Goal: Information Seeking & Learning: Learn about a topic

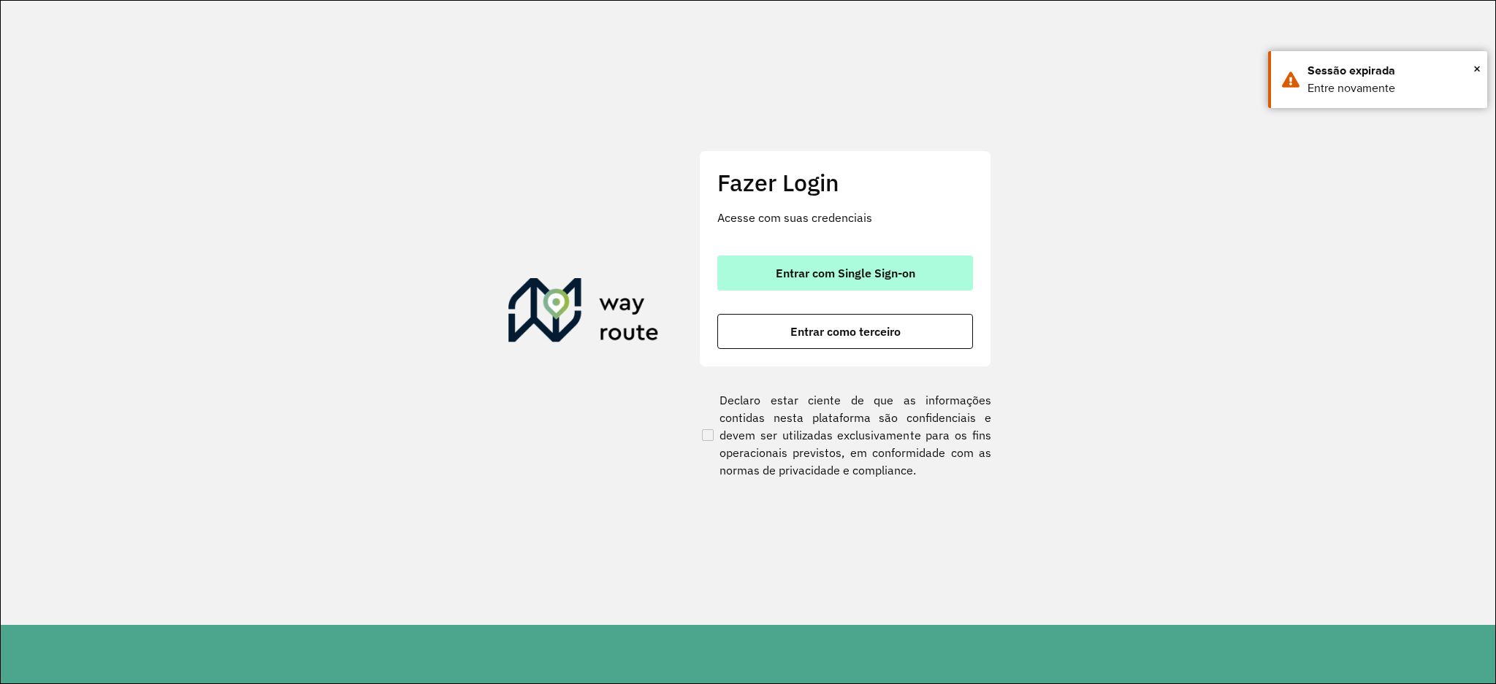
click at [757, 256] on button "Entrar com Single Sign-on" at bounding box center [845, 273] width 256 height 35
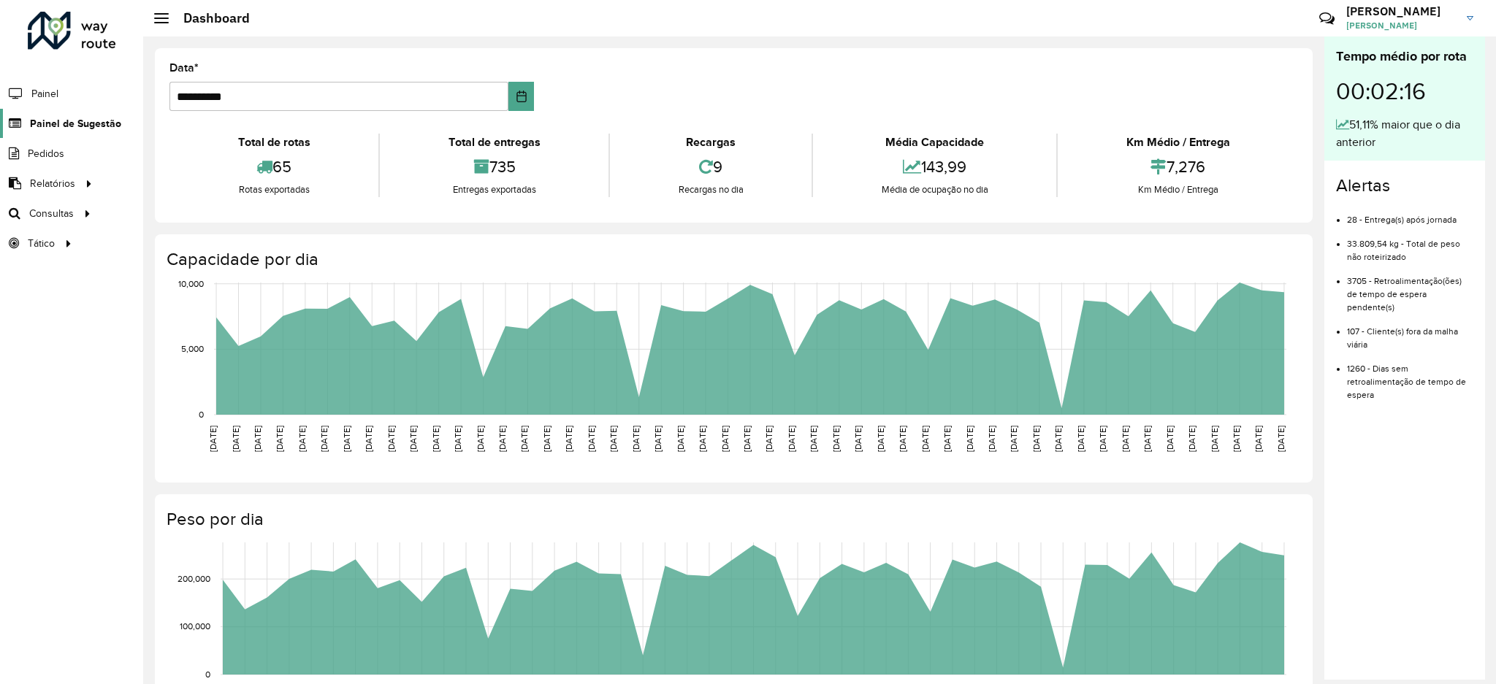
click at [71, 128] on span "Painel de Sugestão" at bounding box center [75, 123] width 91 height 15
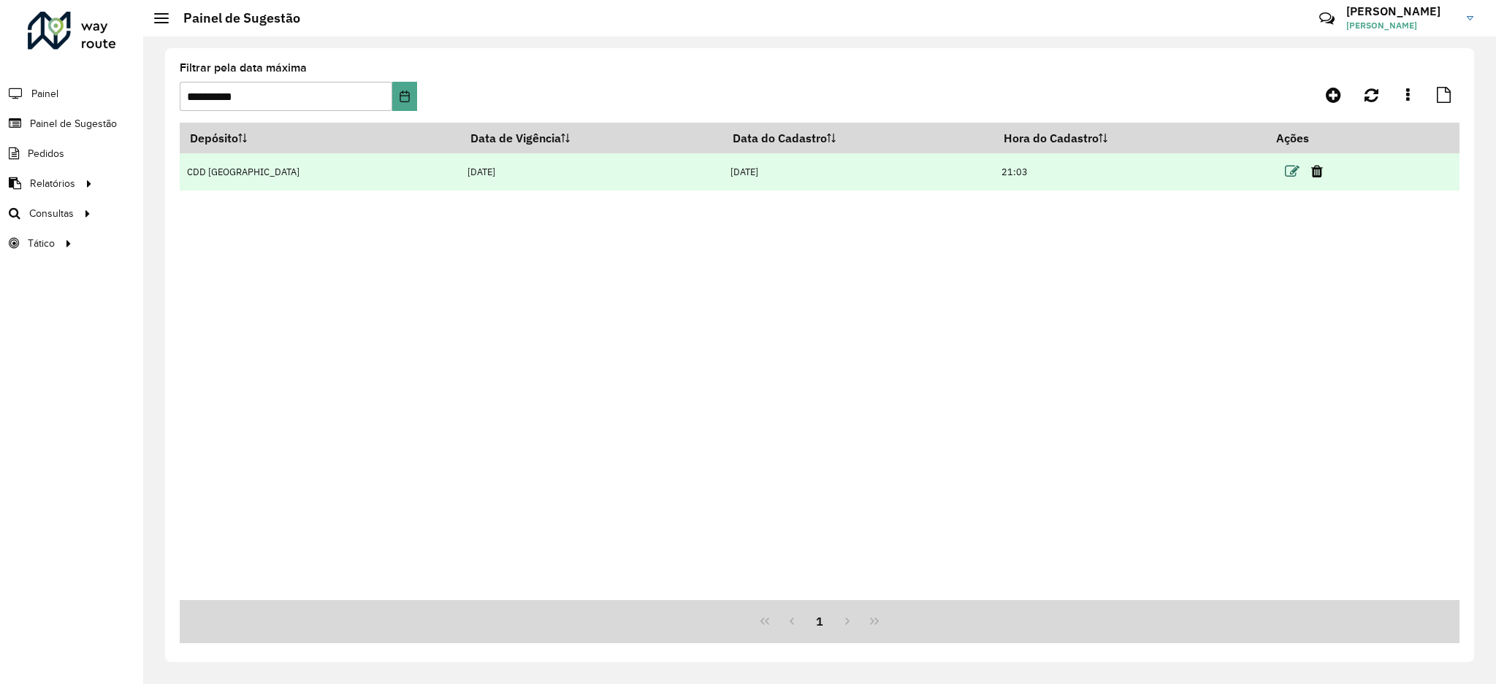
click at [1285, 164] on icon at bounding box center [1292, 171] width 15 height 15
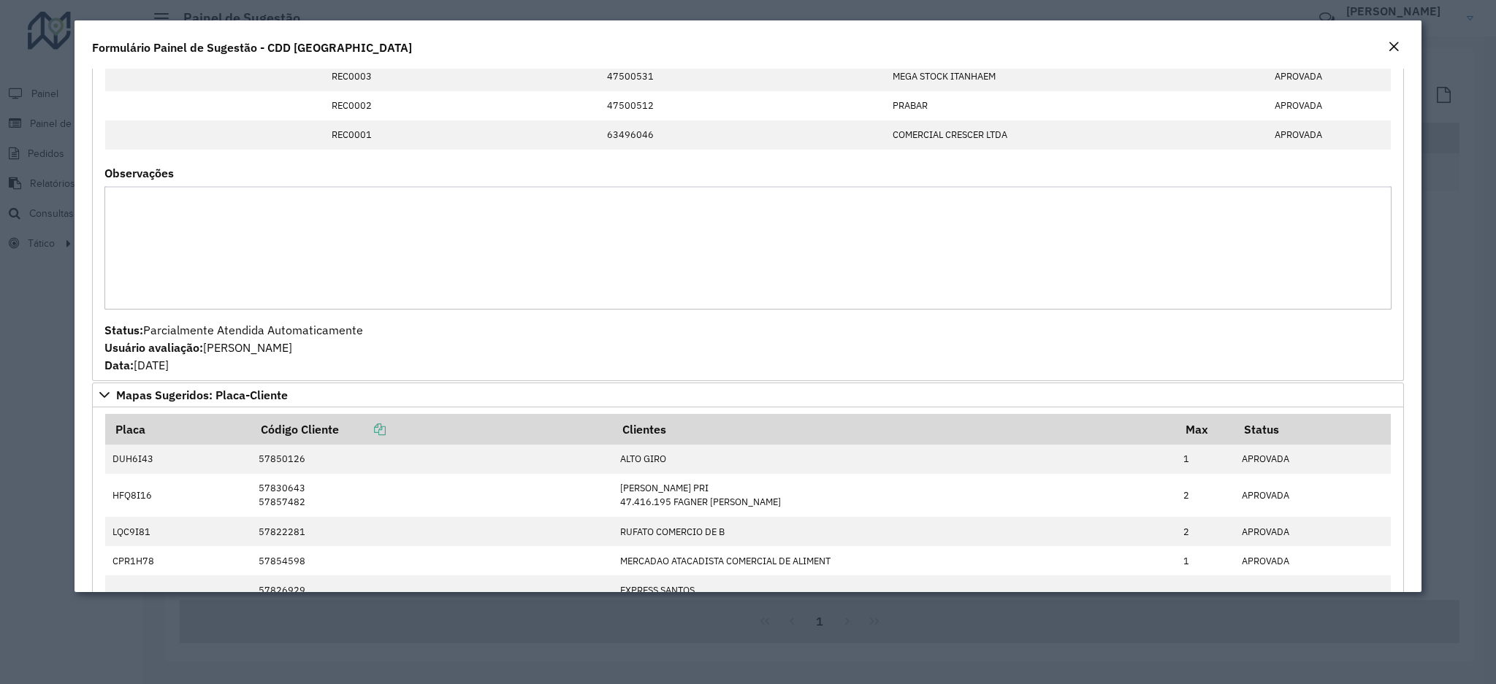
scroll to position [1460, 0]
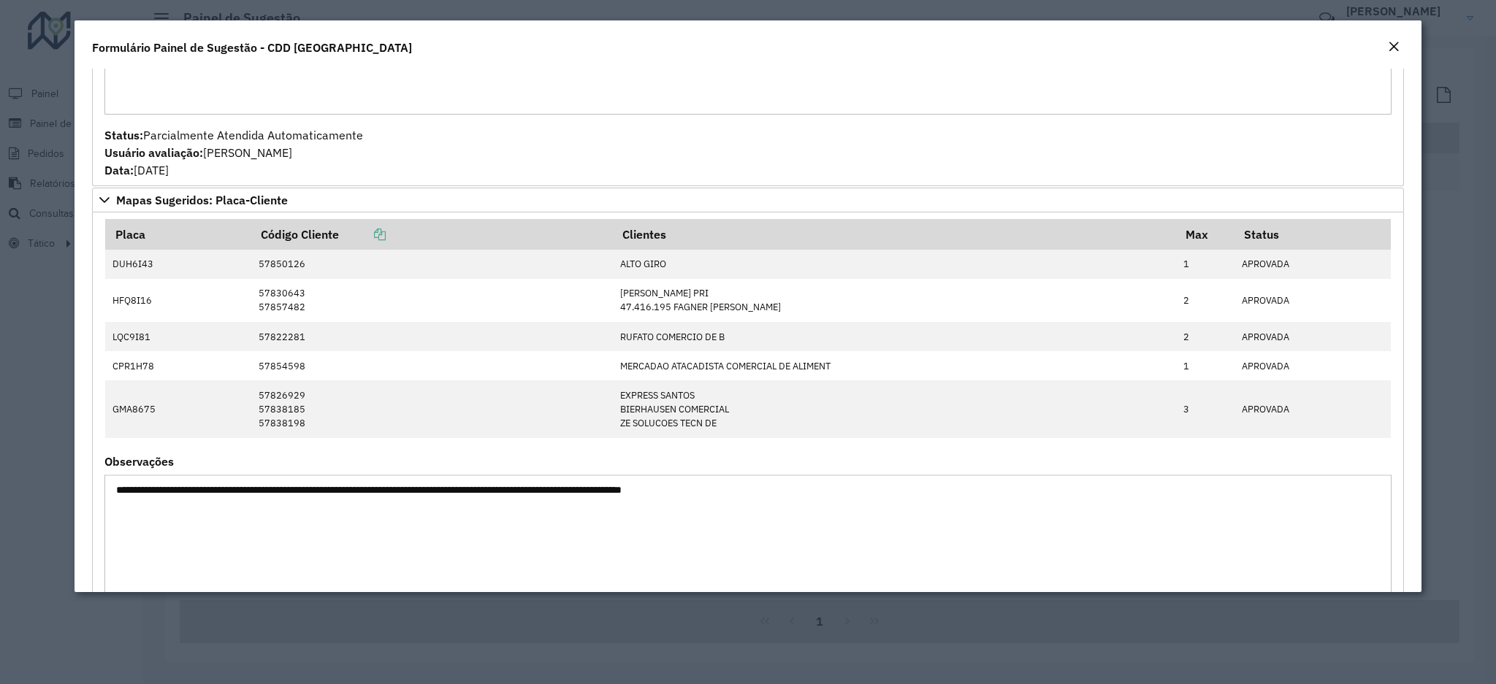
click at [1395, 51] on em "Close" at bounding box center [1393, 47] width 12 height 12
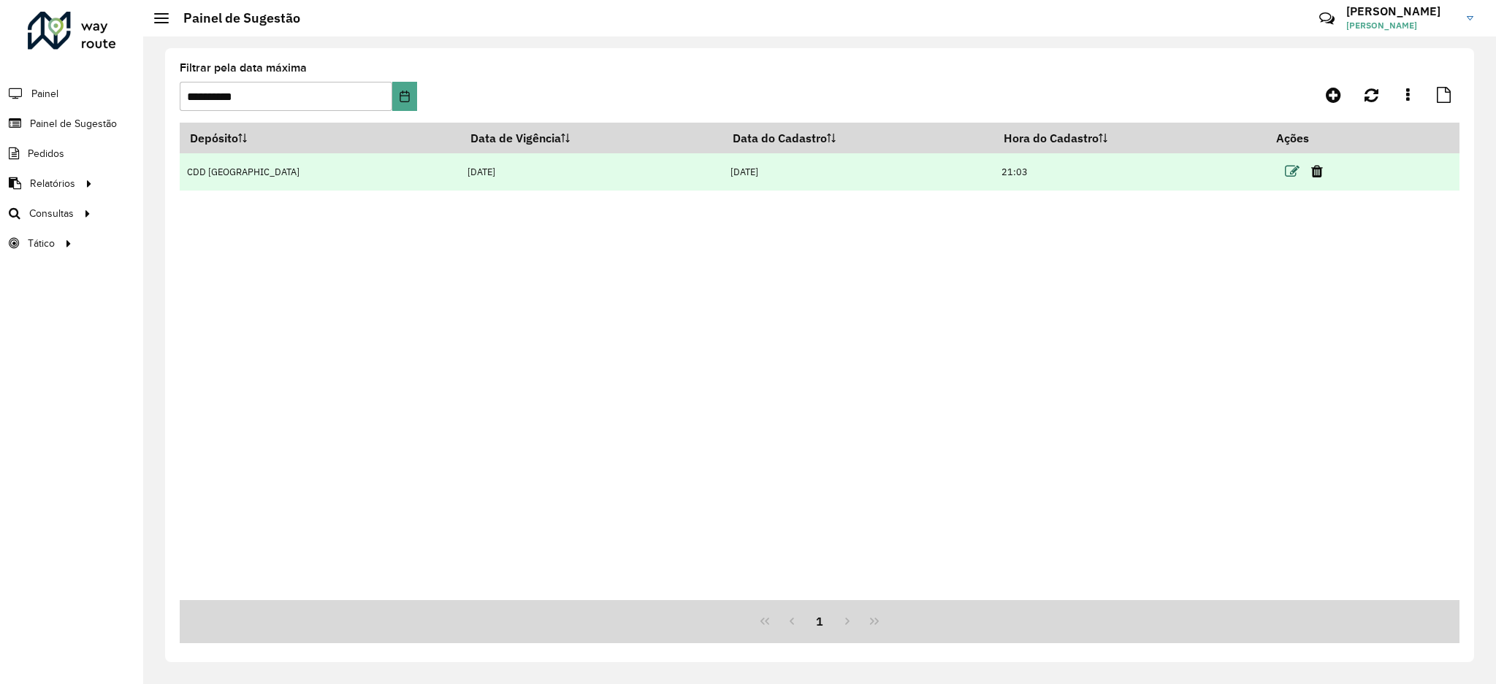
click at [1285, 175] on icon at bounding box center [1292, 171] width 15 height 15
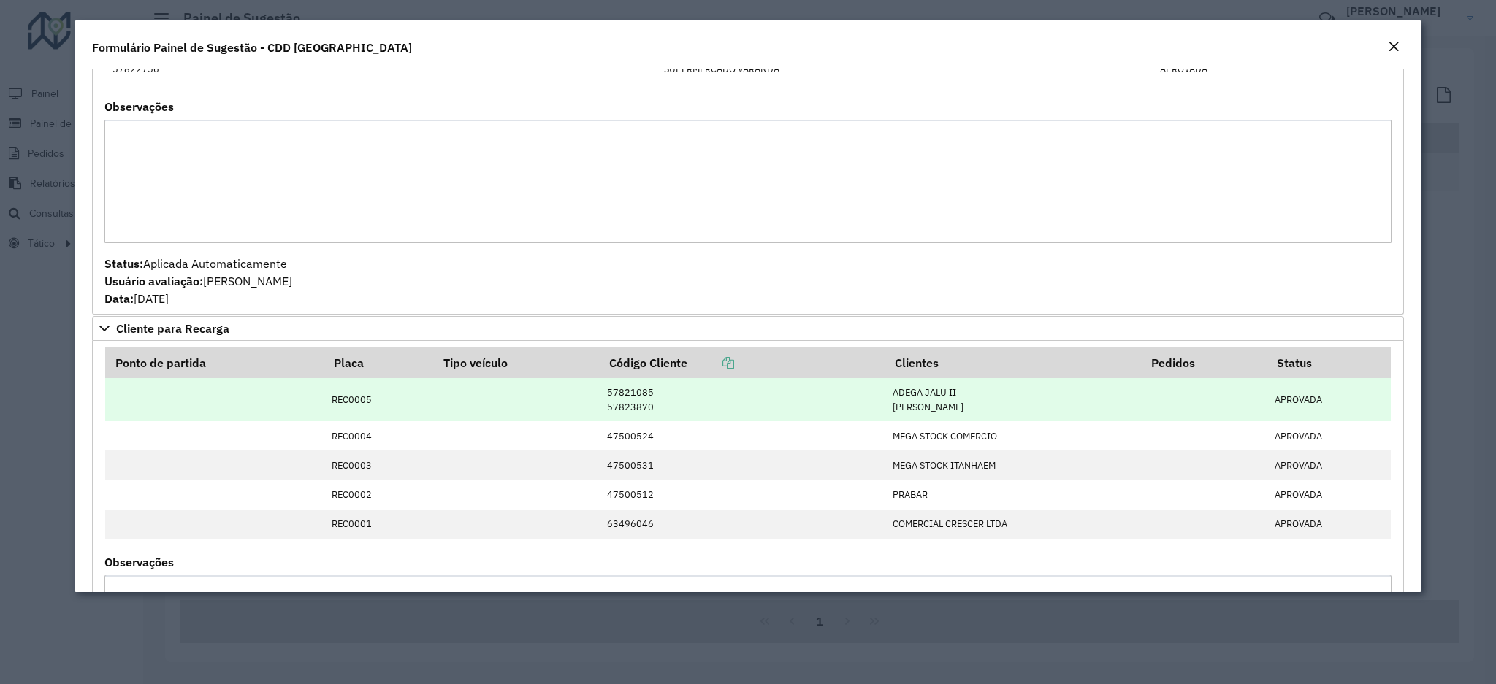
scroll to position [973, 0]
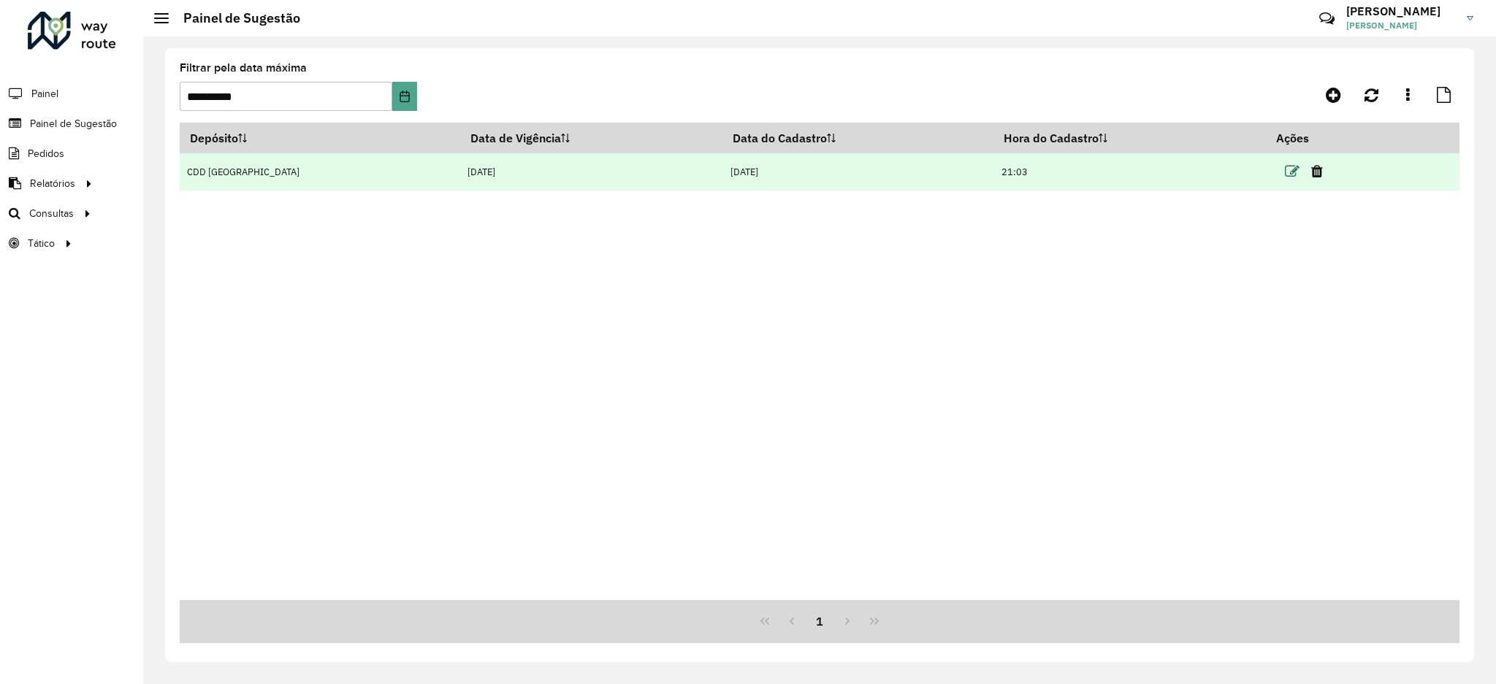
click at [1285, 171] on icon at bounding box center [1292, 171] width 15 height 15
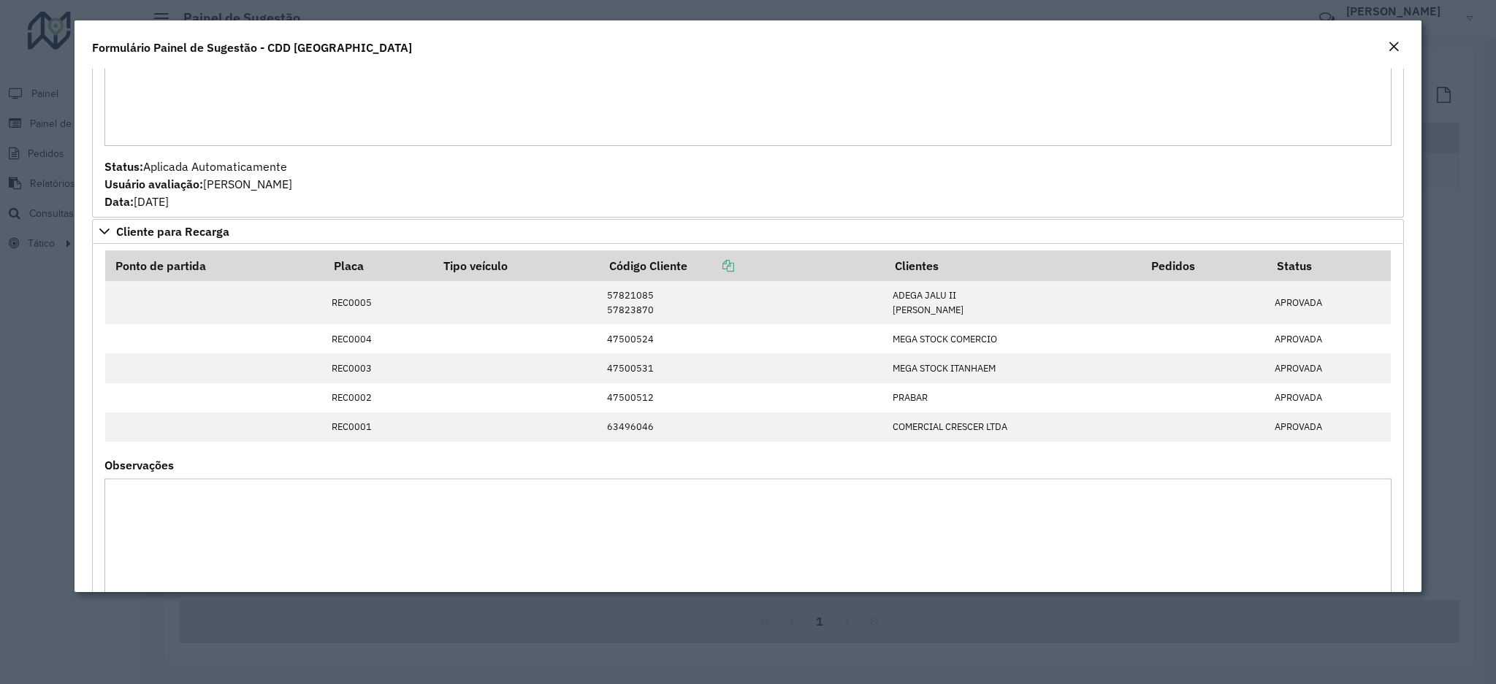
scroll to position [1363, 0]
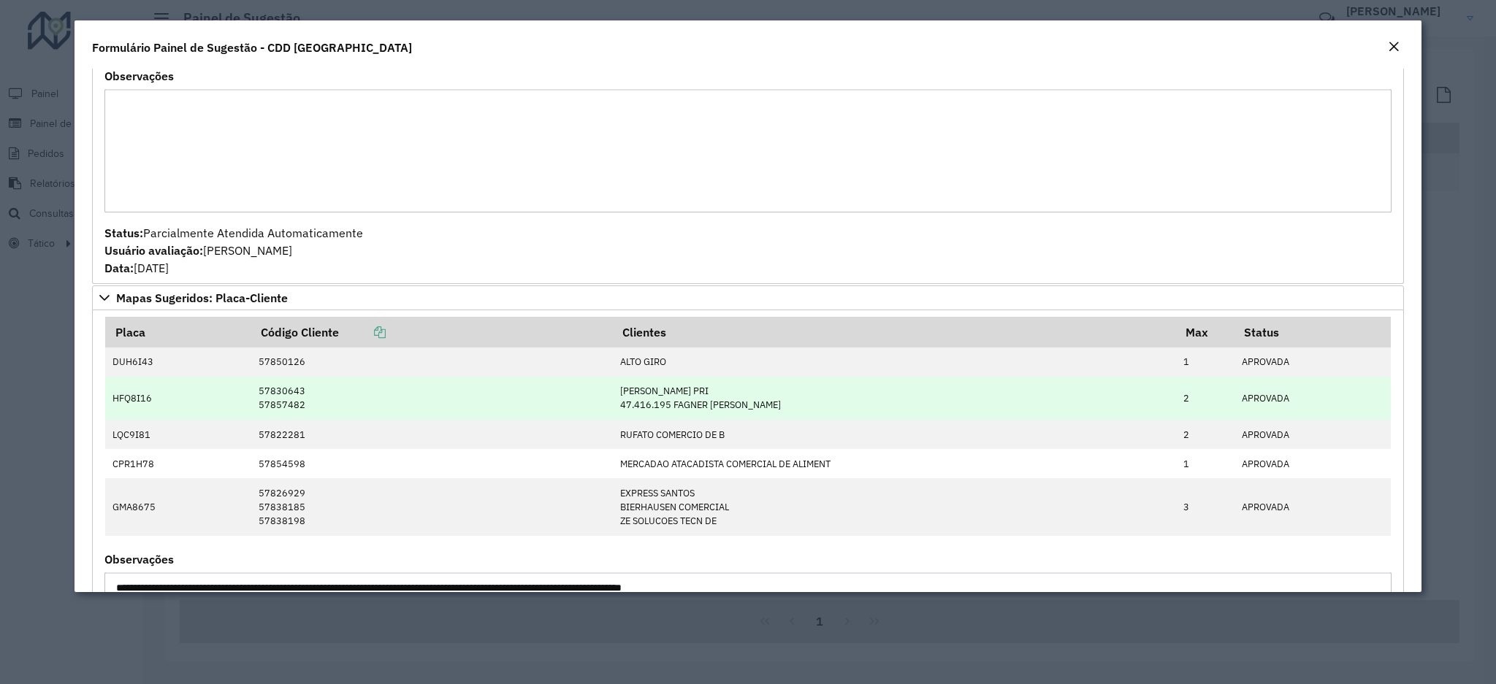
drag, startPoint x: 613, startPoint y: 396, endPoint x: 820, endPoint y: 402, distance: 206.7
click at [820, 402] on td "[PERSON_NAME] PRI 47.416.195 FAGNER [PERSON_NAME]" at bounding box center [894, 398] width 563 height 43
click at [251, 400] on td "57830643 57857482" at bounding box center [431, 398] width 361 height 43
click at [251, 394] on td "57830643 57857482" at bounding box center [431, 398] width 361 height 43
drag, startPoint x: 249, startPoint y: 397, endPoint x: 324, endPoint y: 416, distance: 77.6
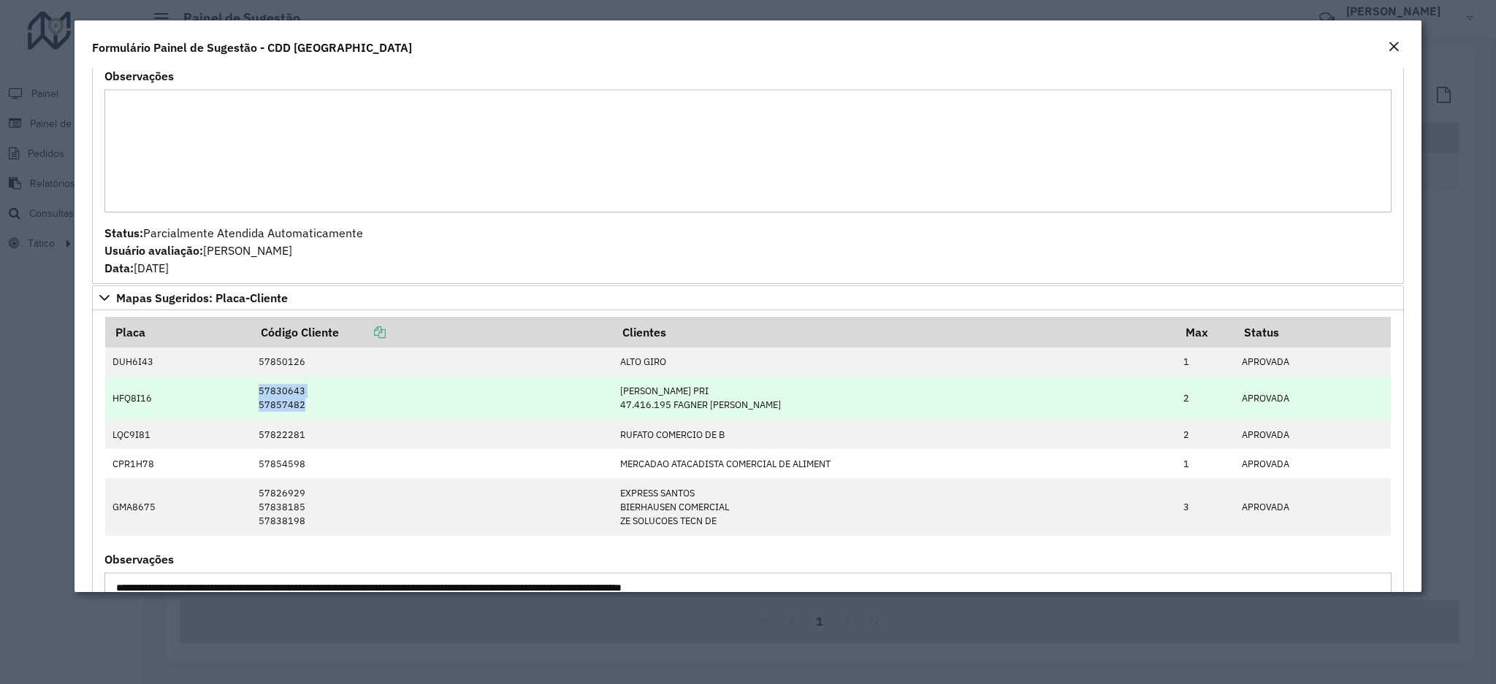
click at [323, 413] on td "57830643 57857482" at bounding box center [431, 398] width 361 height 43
click at [224, 410] on td "HFQ8I16" at bounding box center [178, 398] width 146 height 43
drag, startPoint x: 306, startPoint y: 407, endPoint x: 271, endPoint y: 422, distance: 38.0
click at [271, 420] on td "57830643 57857482" at bounding box center [431, 398] width 361 height 43
click at [269, 405] on td "57830643 57857482" at bounding box center [431, 398] width 361 height 43
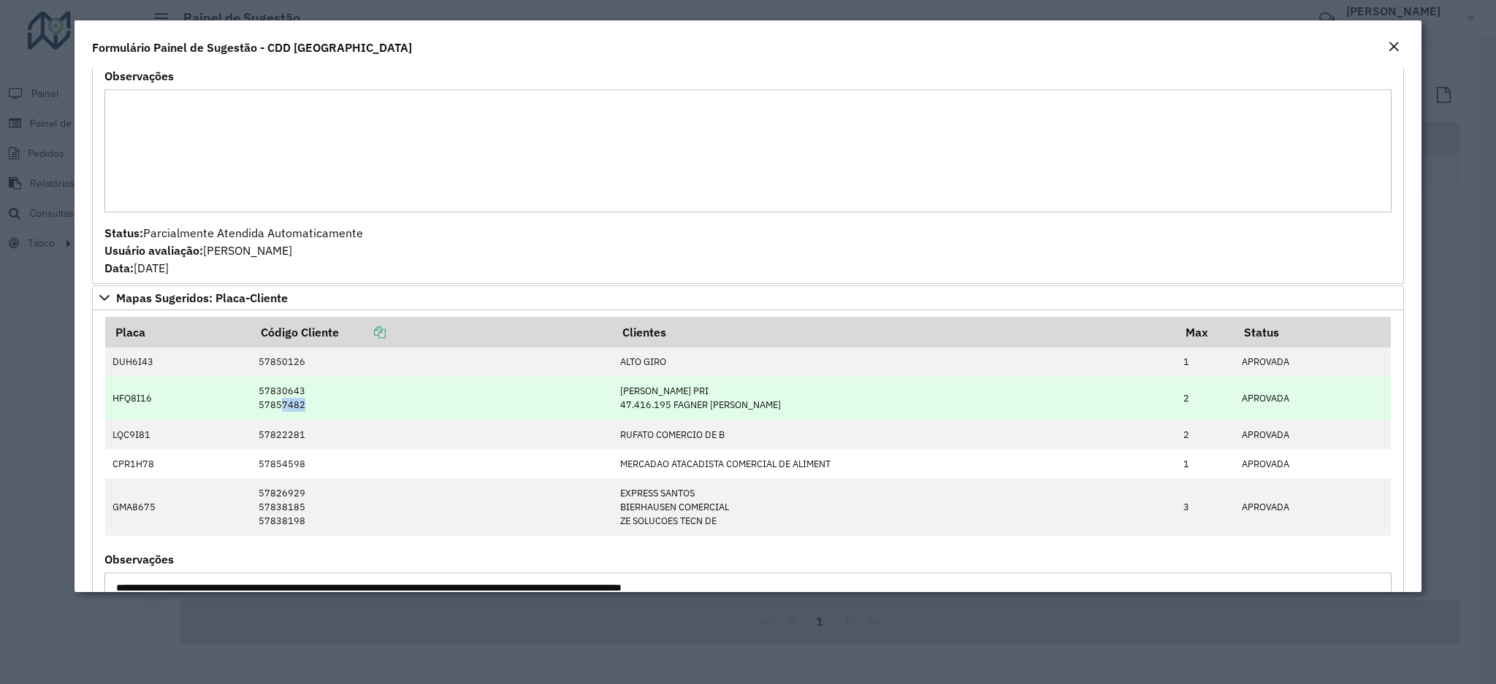
drag, startPoint x: 300, startPoint y: 413, endPoint x: 275, endPoint y: 412, distance: 25.6
click at [275, 412] on td "57830643 57857482" at bounding box center [431, 398] width 361 height 43
drag, startPoint x: 273, startPoint y: 396, endPoint x: 307, endPoint y: 391, distance: 34.6
click at [306, 392] on td "57830643 57857482" at bounding box center [431, 398] width 361 height 43
click at [261, 410] on td "57830643 57857482" at bounding box center [431, 398] width 361 height 43
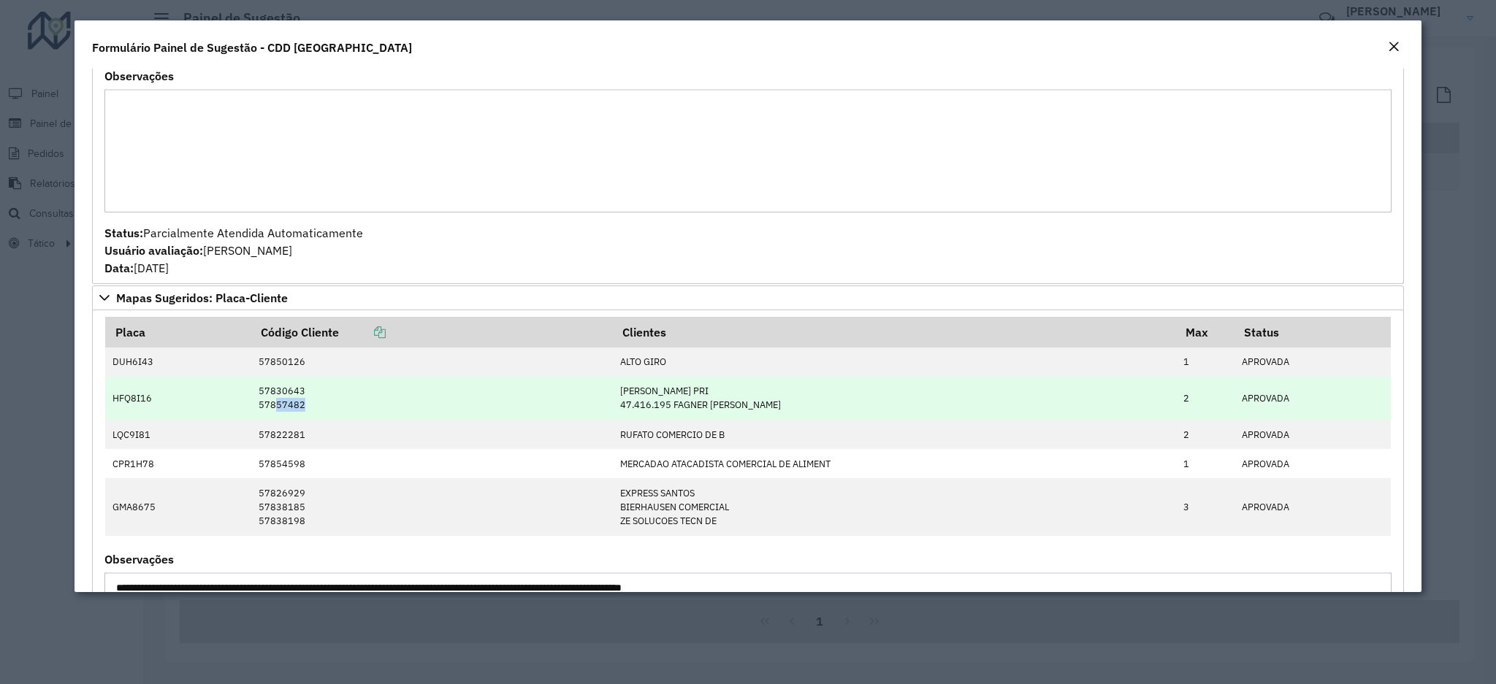
drag, startPoint x: 271, startPoint y: 408, endPoint x: 300, endPoint y: 408, distance: 29.2
click at [300, 408] on td "57830643 57857482" at bounding box center [431, 398] width 361 height 43
click at [290, 413] on td "57830643 57857482" at bounding box center [431, 398] width 361 height 43
click at [277, 413] on td "57830643 57857482" at bounding box center [431, 398] width 361 height 43
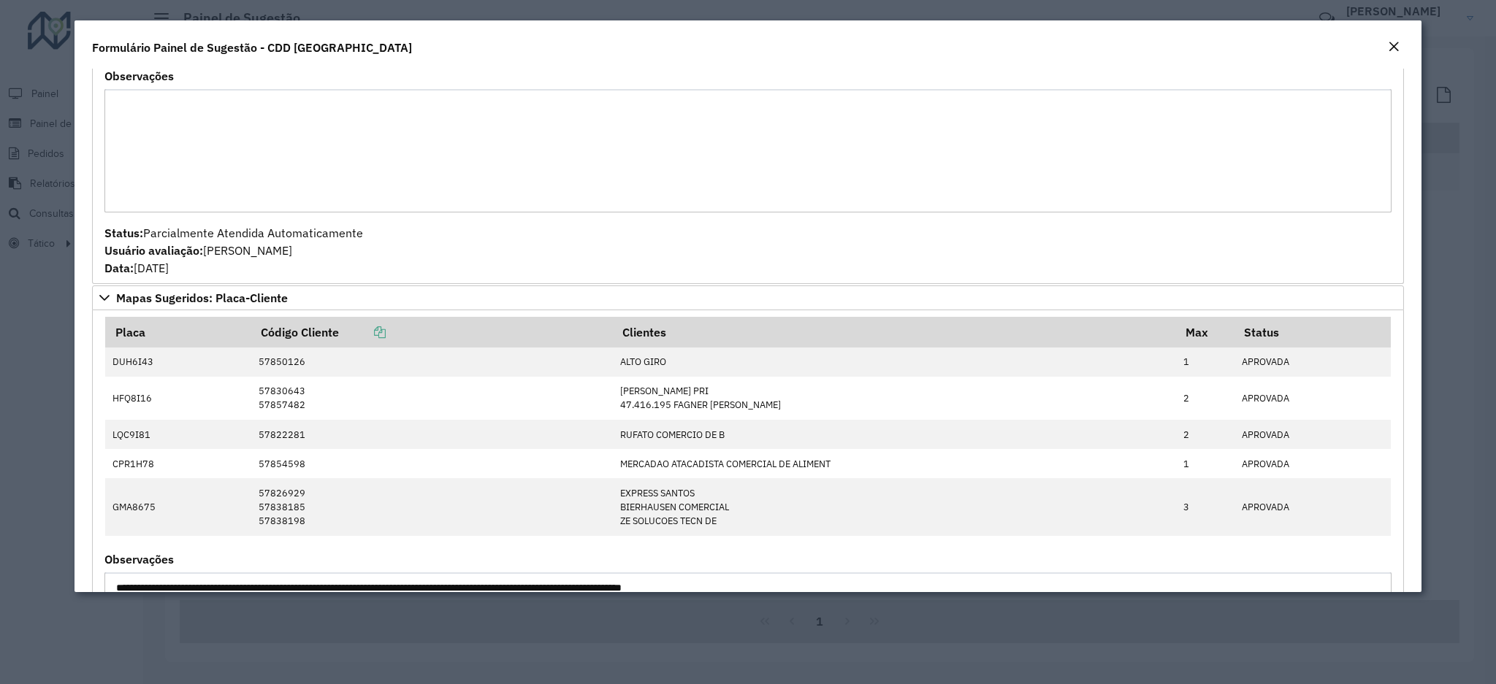
click at [356, 177] on textarea "Observações" at bounding box center [747, 150] width 1286 height 123
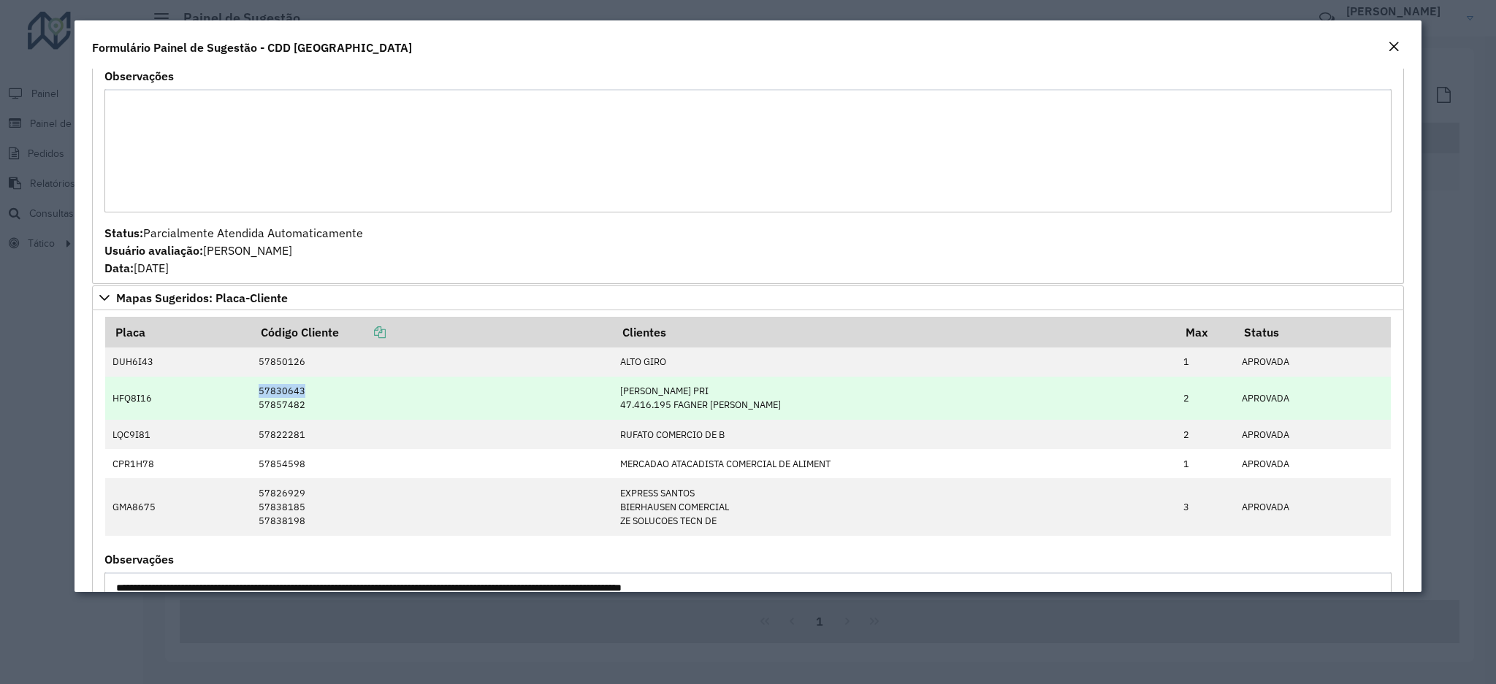
drag, startPoint x: 253, startPoint y: 389, endPoint x: 405, endPoint y: 404, distance: 153.3
click at [404, 402] on td "57830643 57857482" at bounding box center [431, 398] width 361 height 43
